Goal: Information Seeking & Learning: Find specific page/section

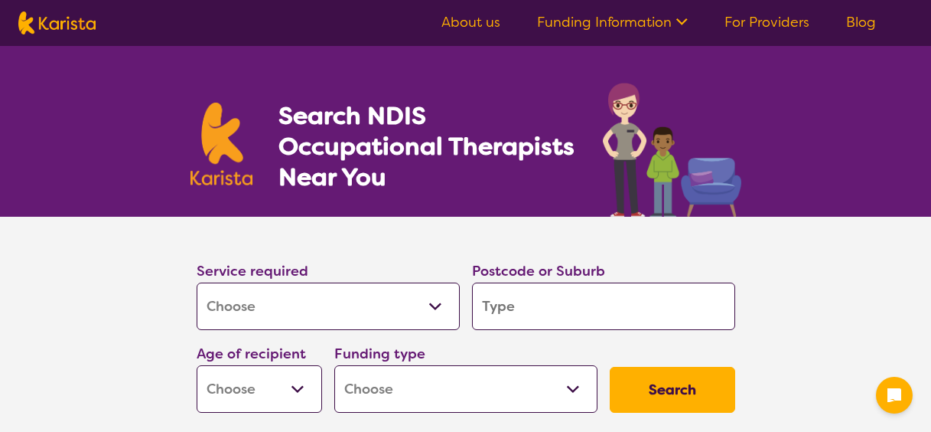
select select "[MEDICAL_DATA]"
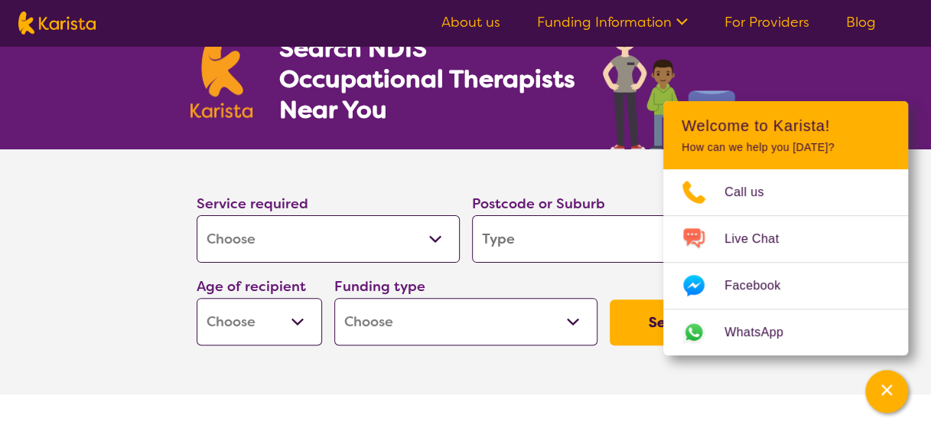
drag, startPoint x: 0, startPoint y: 0, endPoint x: 530, endPoint y: 240, distance: 581.6
click at [530, 240] on input "search" at bounding box center [603, 238] width 263 height 47
type input "4"
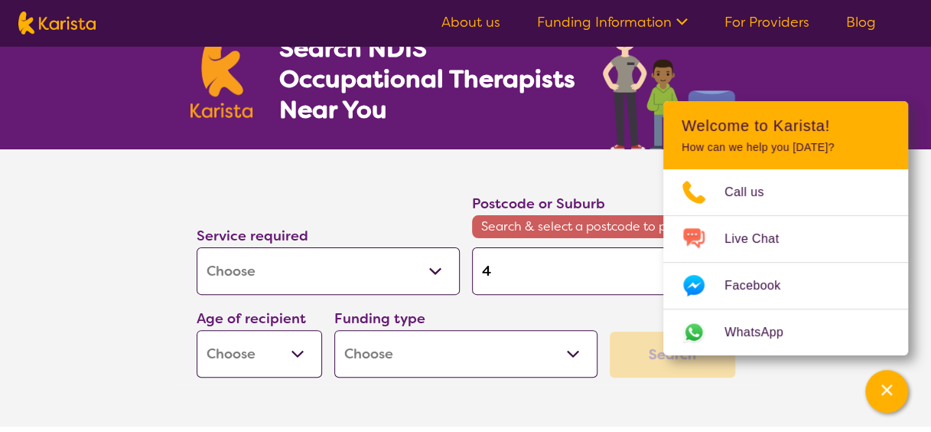
type input "47"
type input "470"
type input "4700"
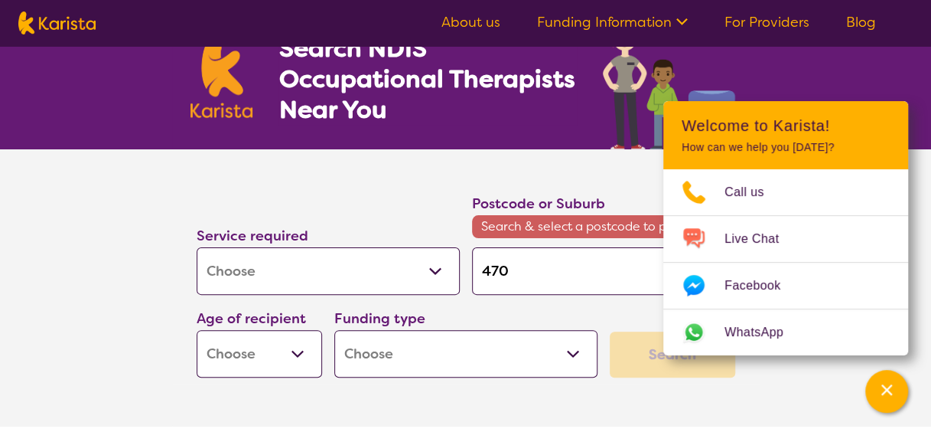
type input "4700"
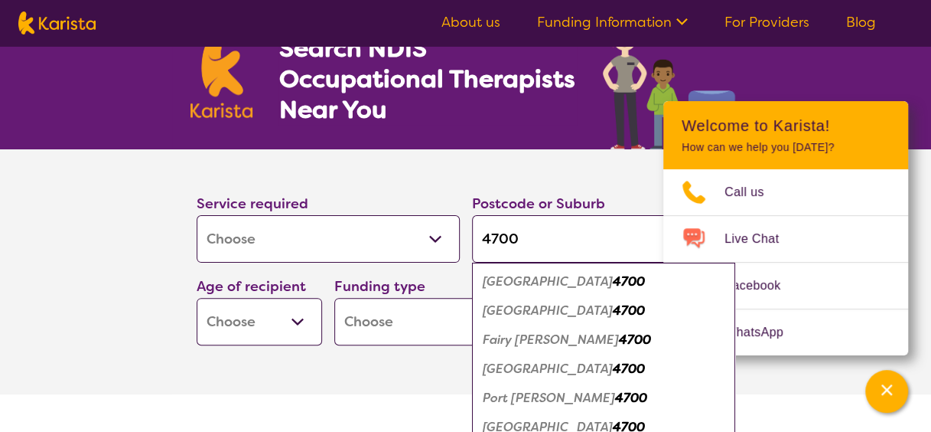
type input "4700"
click at [613, 279] on em "4700" at bounding box center [629, 281] width 32 height 16
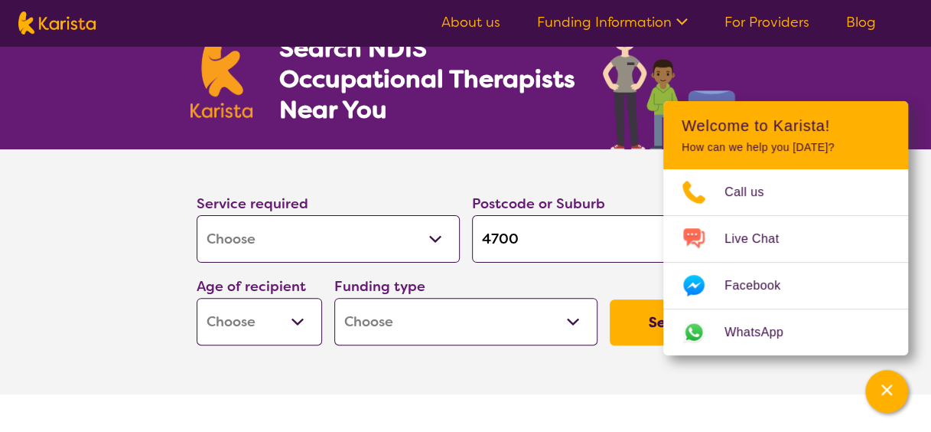
click at [280, 337] on select "Early Childhood - 0 to 9 Child - 10 to 11 Adolescent - 12 to 17 Adult - 18 to 6…" at bounding box center [260, 321] width 126 height 47
select select "EC"
click at [197, 298] on select "Early Childhood - 0 to 9 Child - 10 to 11 Adolescent - 12 to 17 Adult - 18 to 6…" at bounding box center [260, 321] width 126 height 47
select select "EC"
click at [400, 318] on select "Home Care Package (HCP) National Disability Insurance Scheme (NDIS) I don't know" at bounding box center [465, 321] width 263 height 47
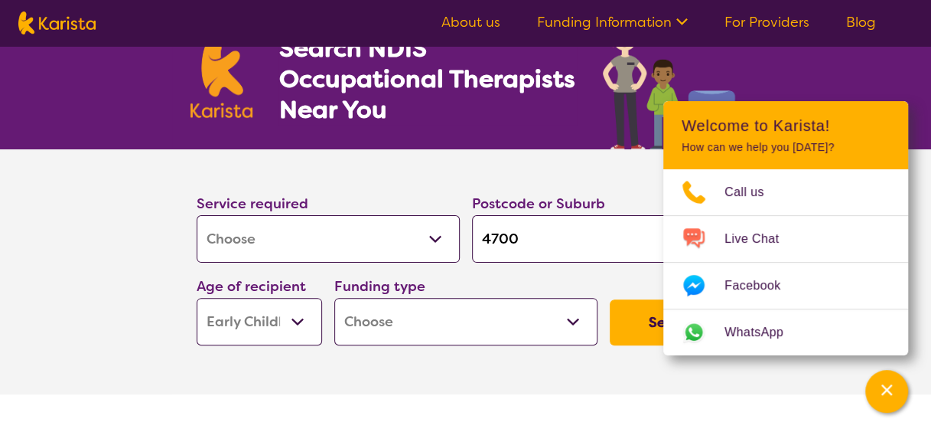
click at [487, 318] on select "Home Care Package (HCP) National Disability Insurance Scheme (NDIS) I don't know" at bounding box center [465, 321] width 263 height 47
click at [619, 331] on button "Search" at bounding box center [673, 322] width 126 height 46
click at [516, 288] on div "Funding type Home Care Package (HCP) National Disability Insurance Scheme (NDIS…" at bounding box center [465, 310] width 263 height 70
click at [459, 316] on select "Home Care Package (HCP) National Disability Insurance Scheme (NDIS) I don't know" at bounding box center [465, 321] width 263 height 47
select select "i-don-t-know"
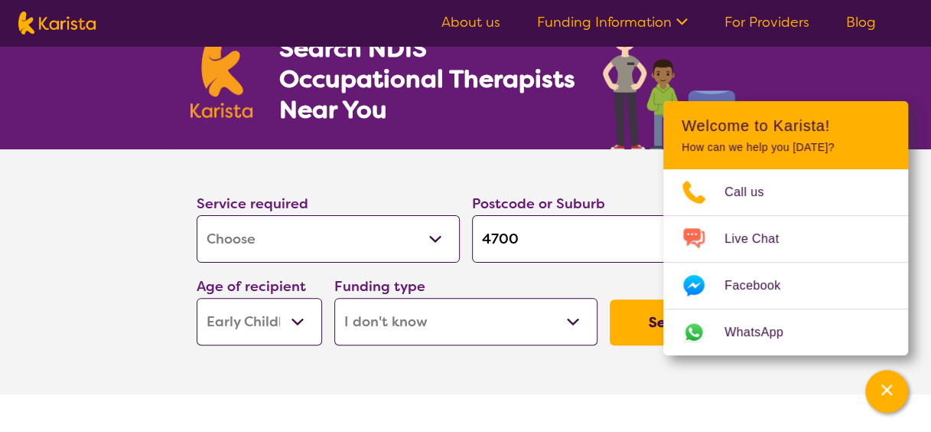
click at [334, 298] on select "Home Care Package (HCP) National Disability Insurance Scheme (NDIS) I don't know" at bounding box center [465, 321] width 263 height 47
select select "i-don-t-know"
click at [629, 324] on button "Search" at bounding box center [673, 322] width 126 height 46
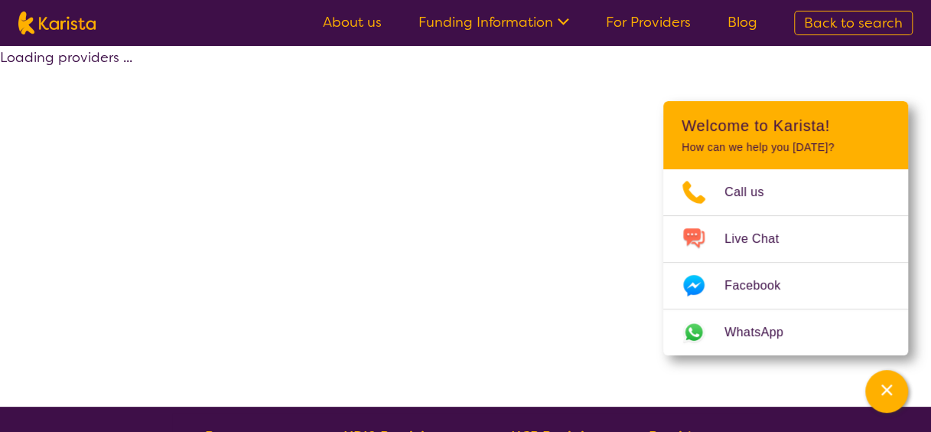
select select "[MEDICAL_DATA]"
select select "EC"
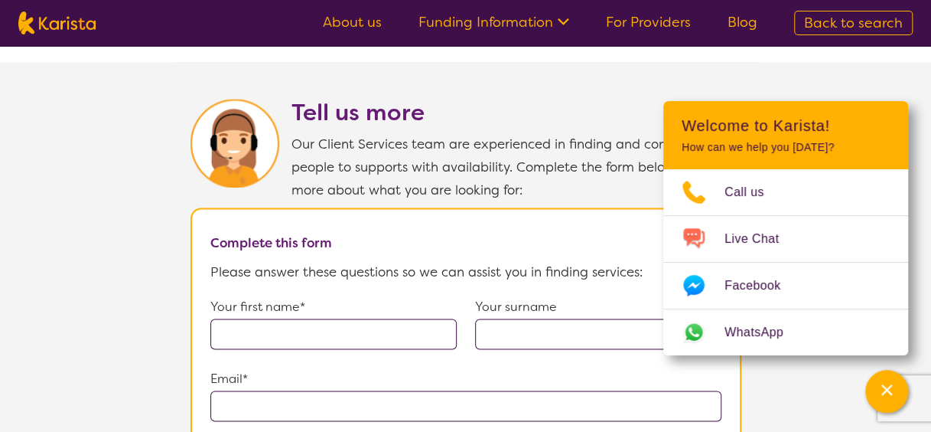
scroll to position [882, 0]
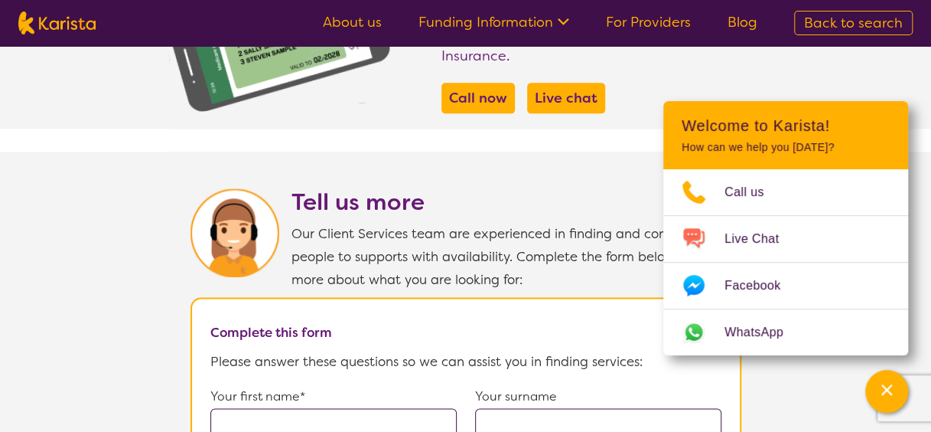
select select "[MEDICAL_DATA]"
select select "EC"
select select "i-don-t-know"
select select "[MEDICAL_DATA]"
select select "EC"
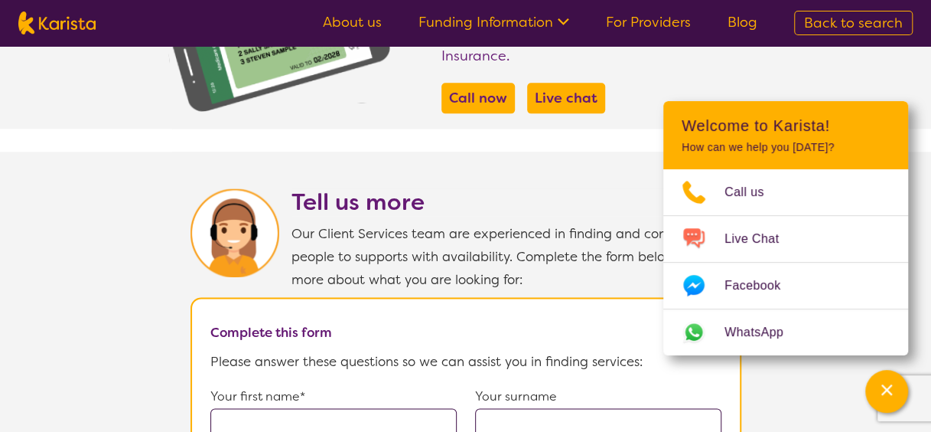
select select "i-don-t-know"
